Goal: Task Accomplishment & Management: Complete application form

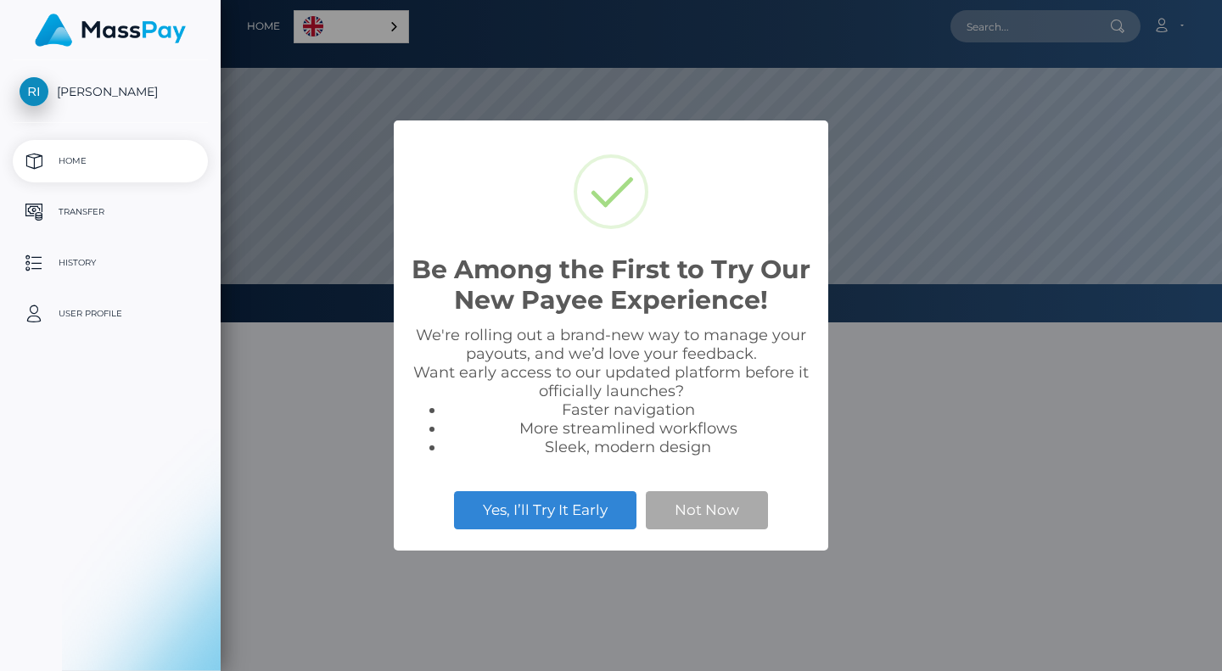
select select
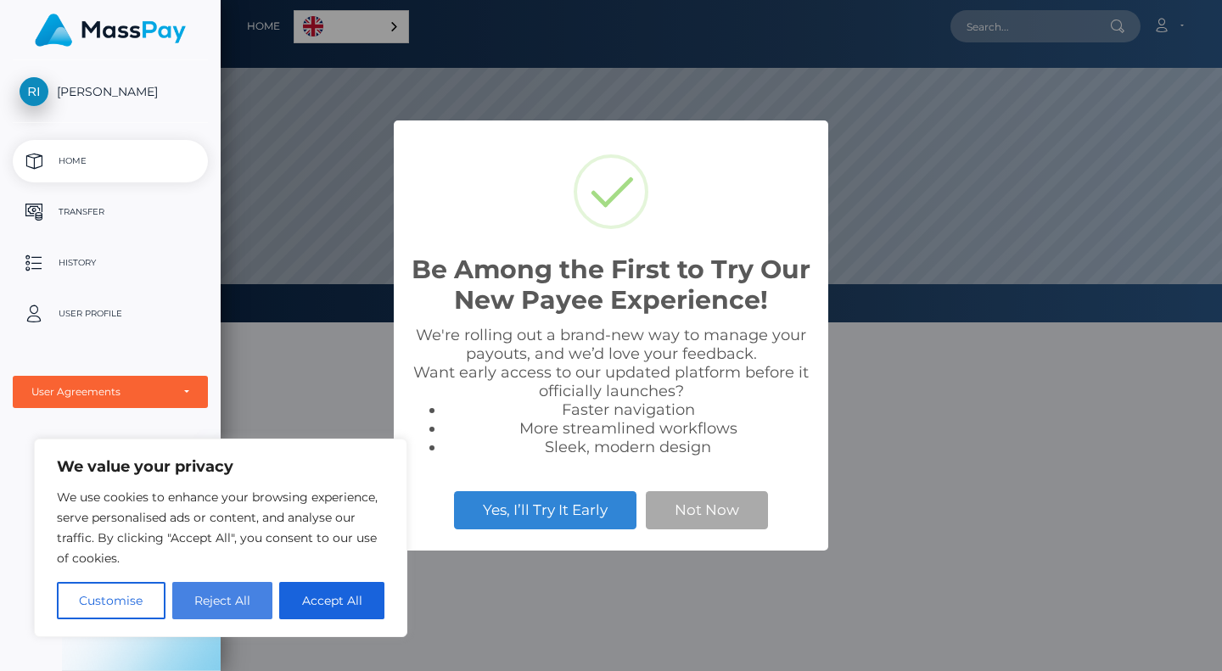
click at [246, 607] on button "Reject All" at bounding box center [222, 600] width 101 height 37
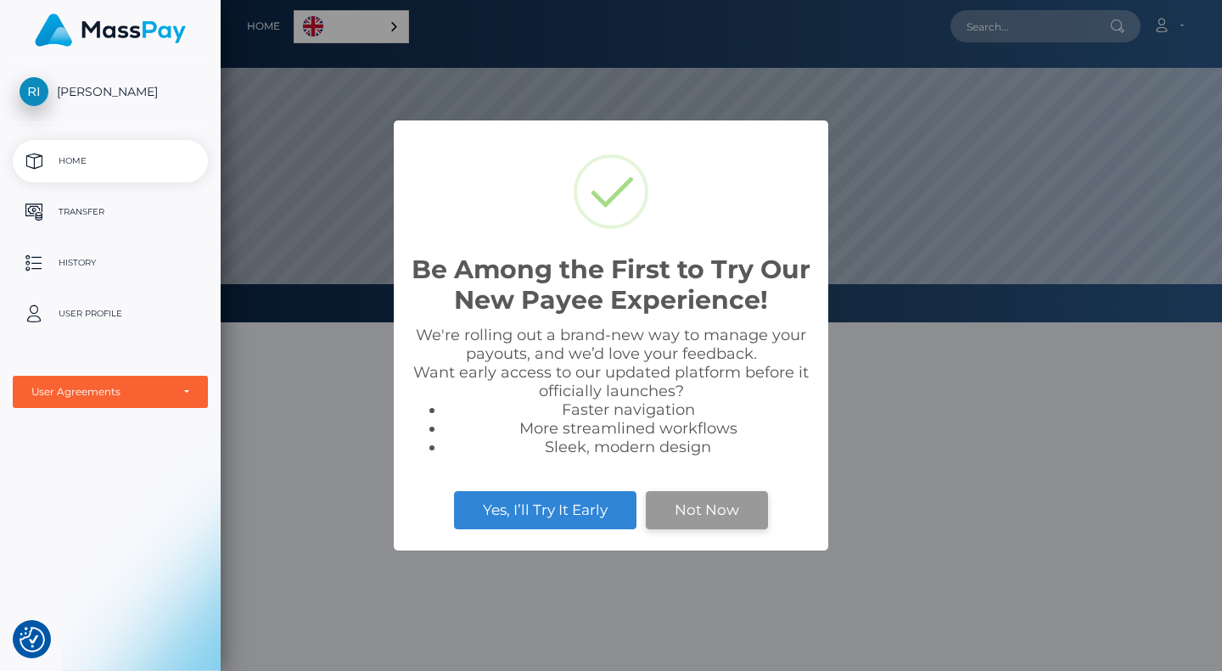
click at [726, 507] on button "Not Now" at bounding box center [707, 509] width 122 height 37
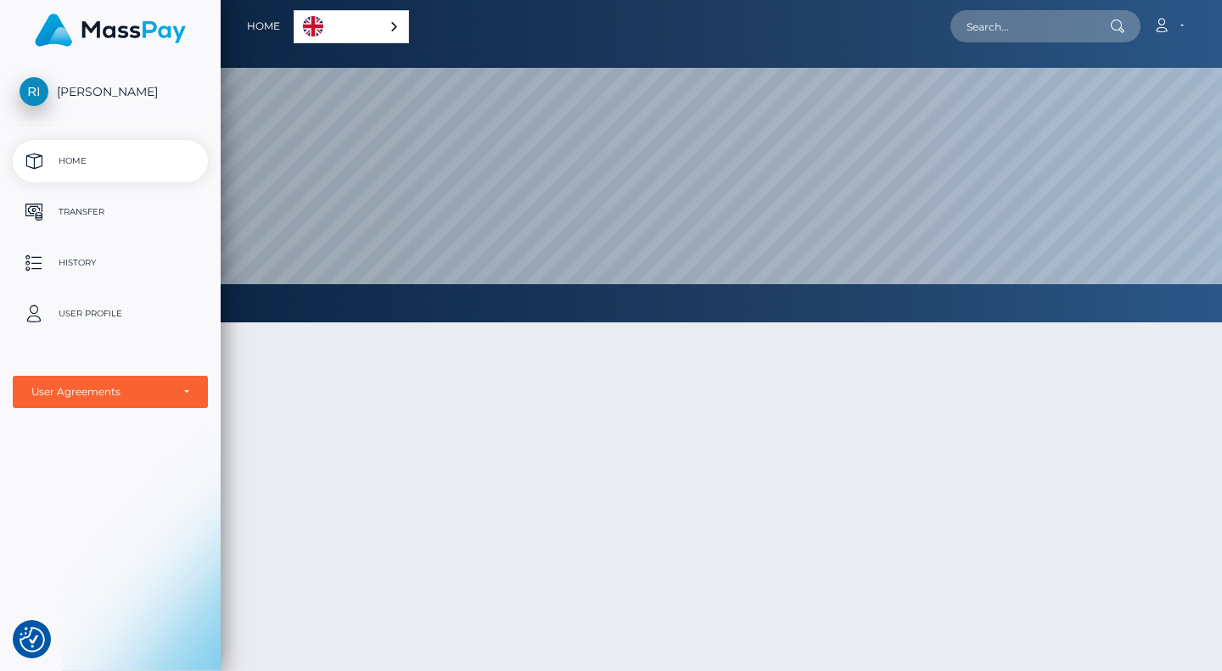
click at [382, 31] on div "English" at bounding box center [351, 26] width 115 height 33
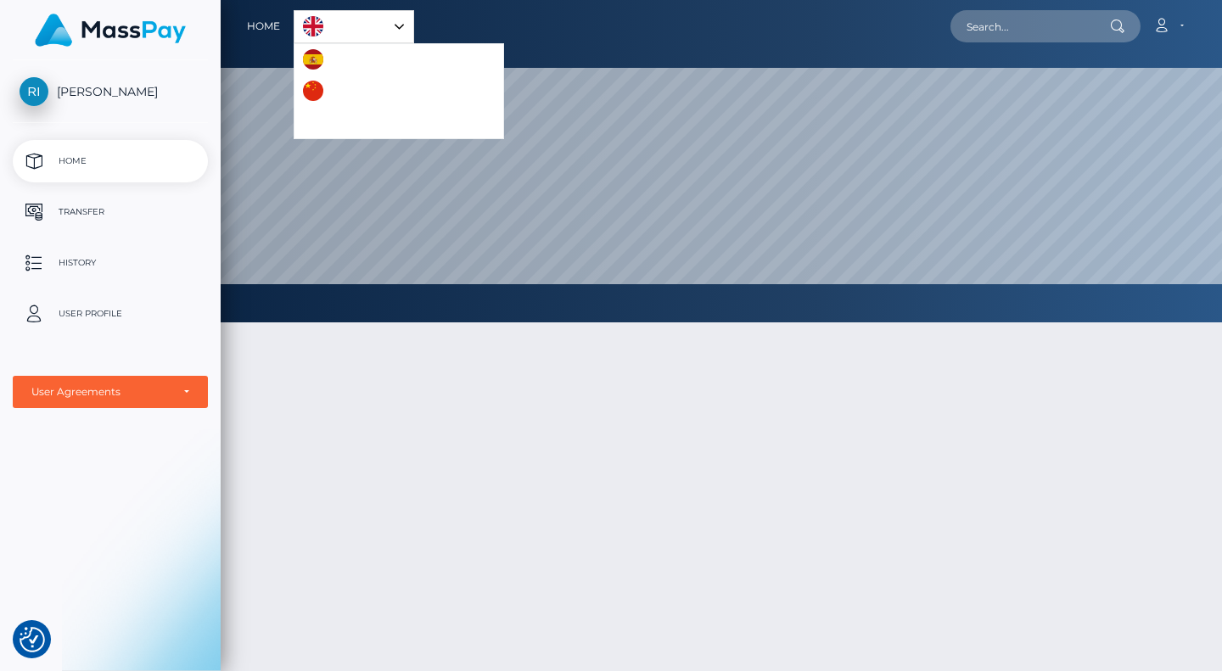
click at [382, 31] on link "English" at bounding box center [354, 26] width 119 height 31
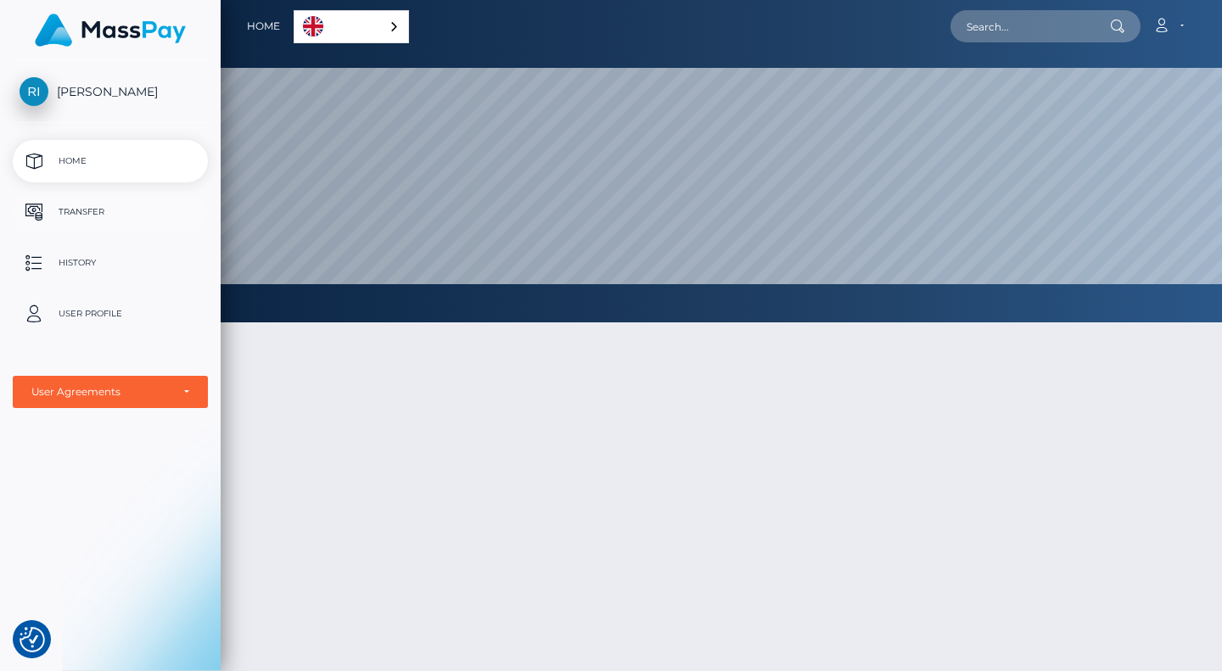
click at [91, 222] on p "Transfer" at bounding box center [111, 211] width 182 height 25
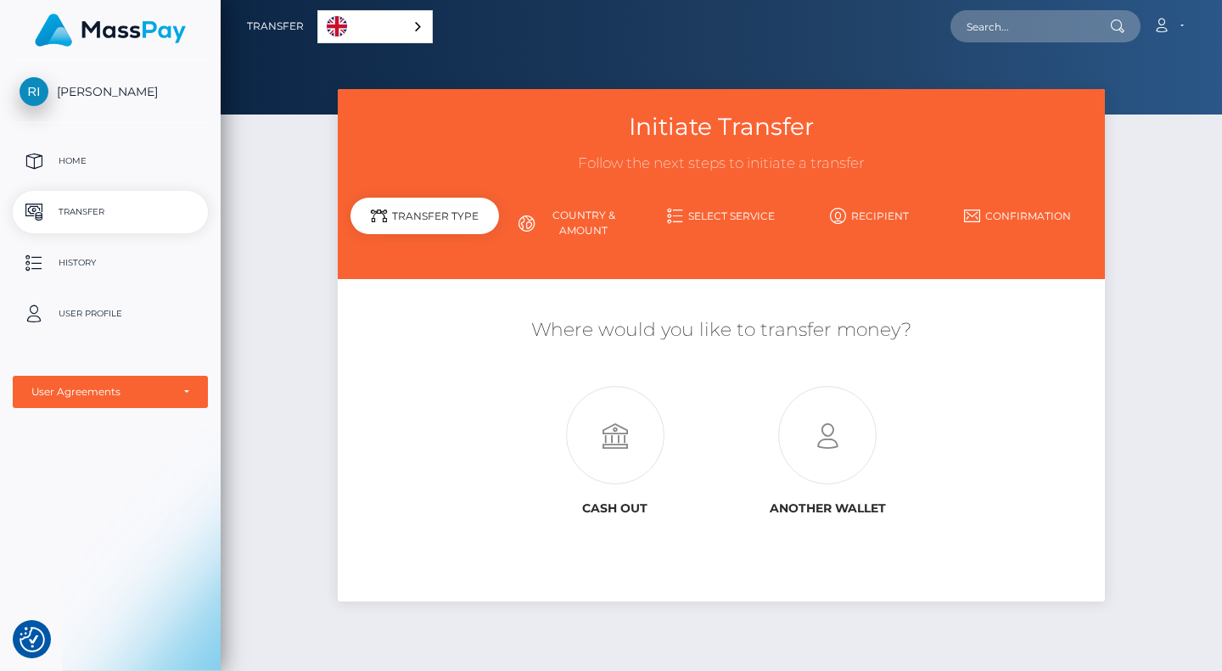
click at [581, 210] on link "Country & Amount" at bounding box center [573, 223] width 149 height 44
click at [577, 221] on link "Country & Amount" at bounding box center [573, 223] width 149 height 44
click at [624, 430] on icon at bounding box center [614, 436] width 213 height 98
click at [70, 154] on p "Home" at bounding box center [111, 161] width 182 height 25
click at [1173, 266] on div "Initiate Transfer Follow the next steps to initiate a transfer Transfer Type Co…" at bounding box center [722, 372] width 1002 height 567
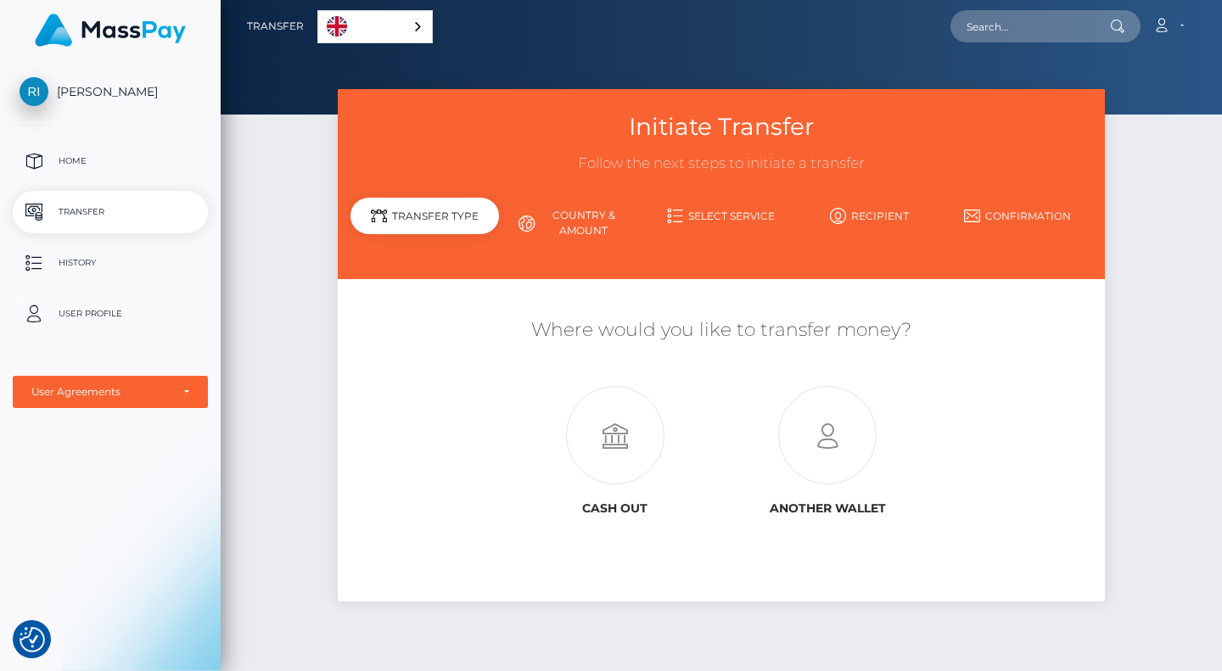
click at [87, 310] on p "User Profile" at bounding box center [111, 313] width 182 height 25
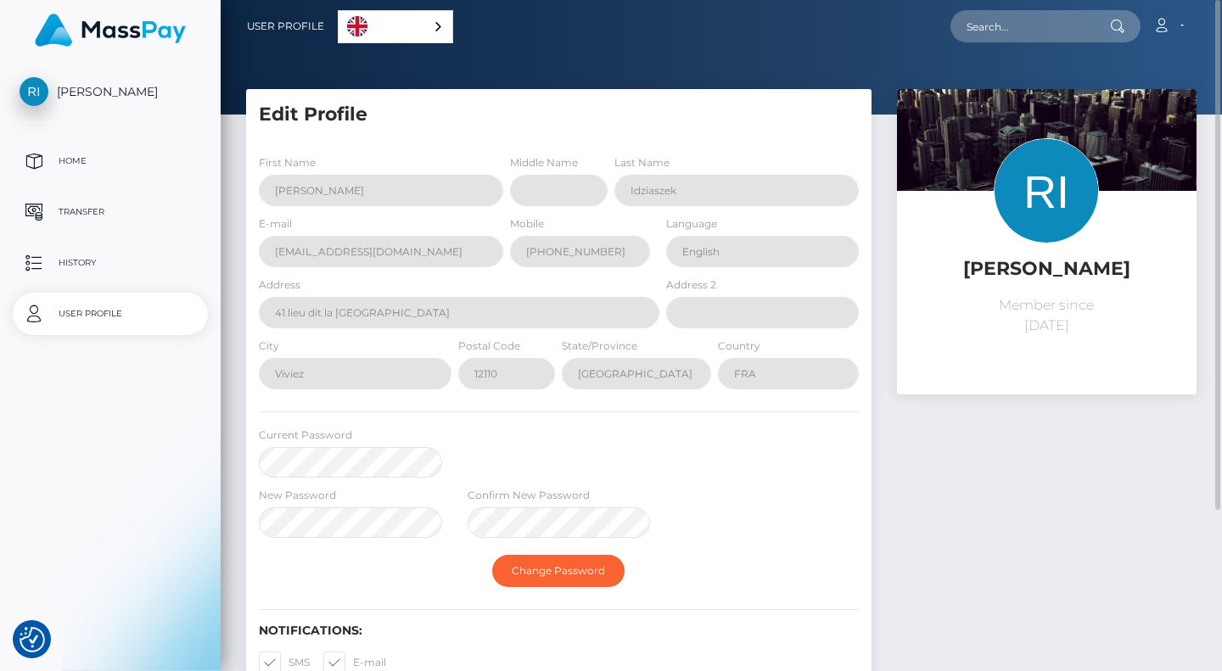
select select
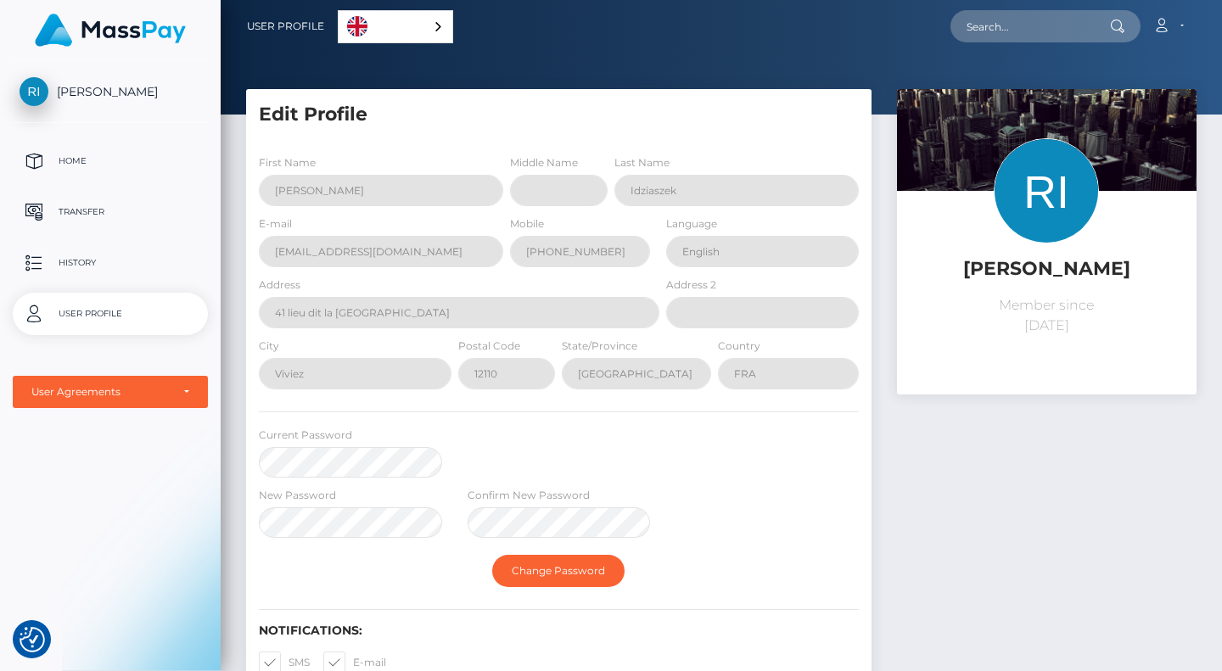
click at [80, 93] on span "[PERSON_NAME]" at bounding box center [110, 91] width 195 height 15
